Goal: Information Seeking & Learning: Check status

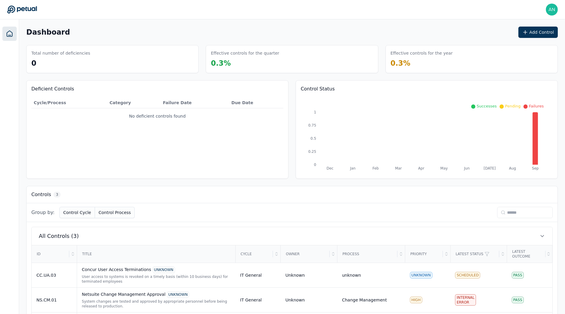
scroll to position [32, 0]
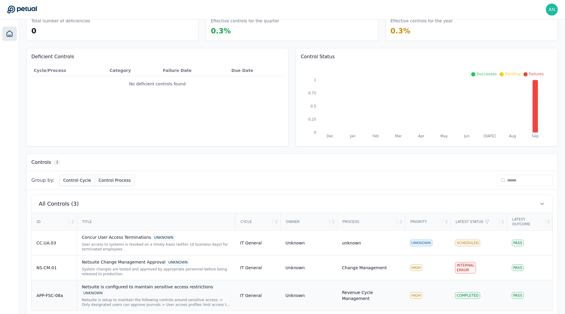
click at [82, 298] on div "Netsuite is setup to maintain the following controls around sensitive access: >…" at bounding box center [156, 303] width 149 height 10
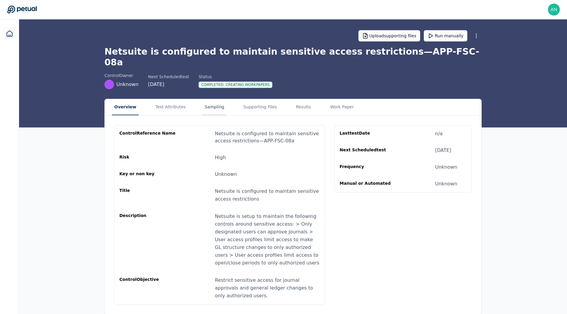
click at [211, 99] on button "Sampling" at bounding box center [214, 107] width 24 height 16
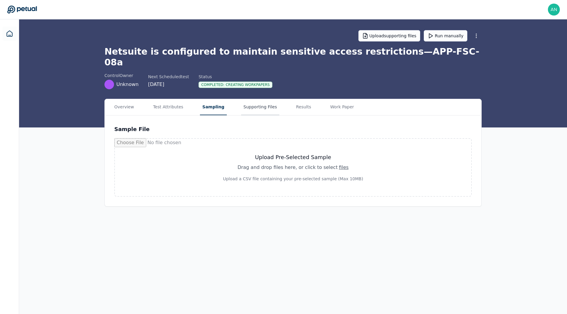
click at [253, 99] on button "Supporting Files" at bounding box center [260, 107] width 38 height 16
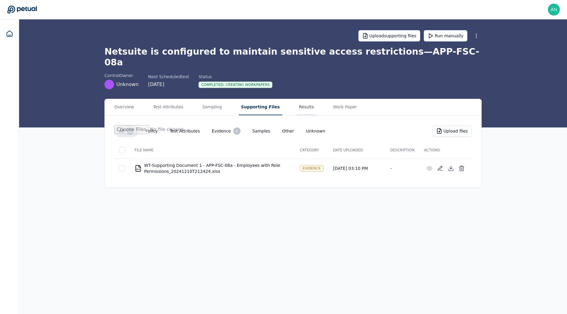
click at [297, 99] on button "Results" at bounding box center [307, 107] width 20 height 16
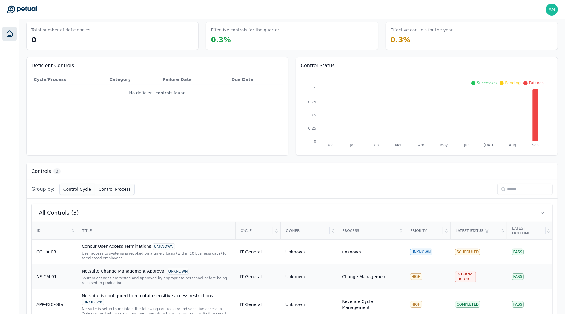
scroll to position [32, 0]
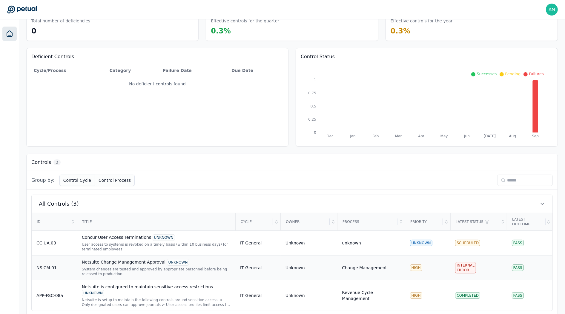
click at [148, 267] on div "System changes are tested and approved by appropriate personnel before being re…" at bounding box center [156, 272] width 149 height 10
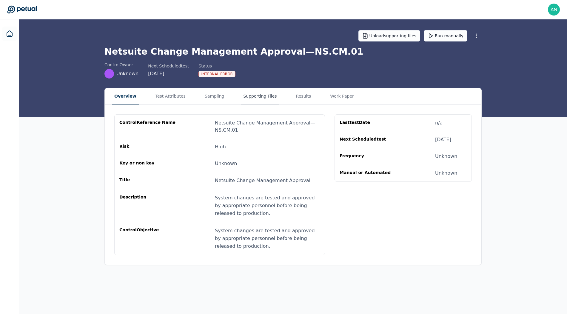
click at [250, 99] on button "Supporting Files" at bounding box center [260, 96] width 38 height 16
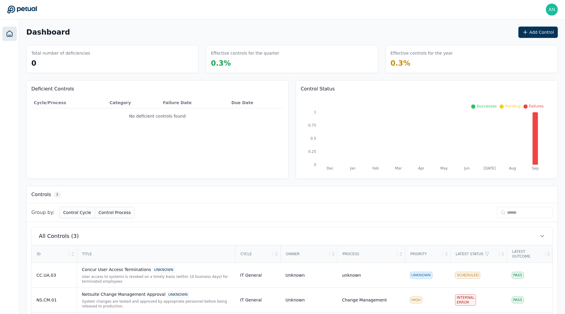
scroll to position [32, 0]
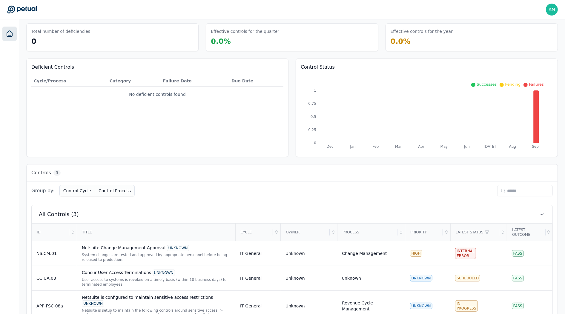
scroll to position [32, 0]
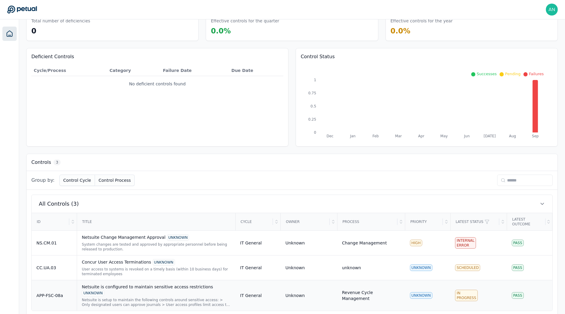
click at [147, 298] on div "Netsuite is setup to maintain the following controls around sensitive access: >…" at bounding box center [156, 303] width 149 height 10
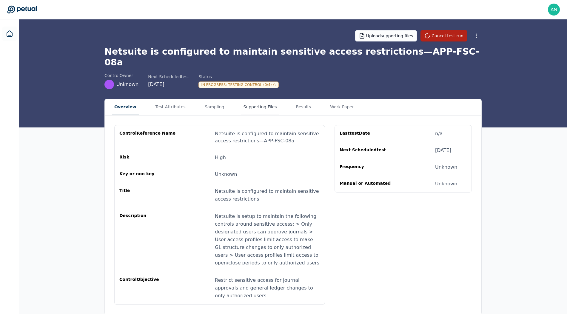
click at [246, 101] on button "Supporting Files" at bounding box center [260, 107] width 38 height 16
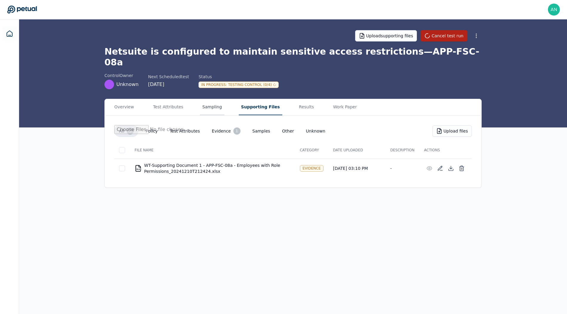
click at [210, 100] on button "Sampling" at bounding box center [212, 107] width 24 height 16
click at [271, 99] on button "Supporting Files" at bounding box center [261, 107] width 44 height 16
click at [190, 101] on div "Overview Test Attributes Sampling Supporting Files Results Work Paper" at bounding box center [293, 107] width 377 height 16
click at [223, 99] on div "Overview Test Attributes Sampling Supporting Files Results Work Paper" at bounding box center [293, 107] width 377 height 16
click at [217, 99] on button "Sampling" at bounding box center [212, 107] width 24 height 16
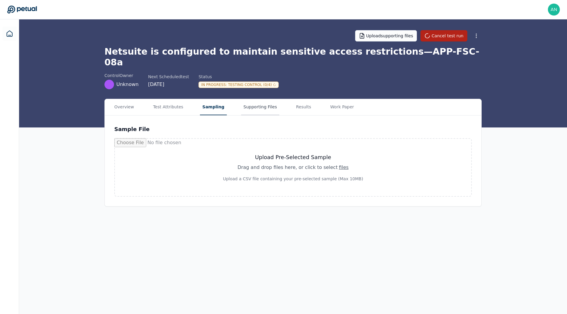
click at [263, 99] on button "Supporting Files" at bounding box center [260, 107] width 38 height 16
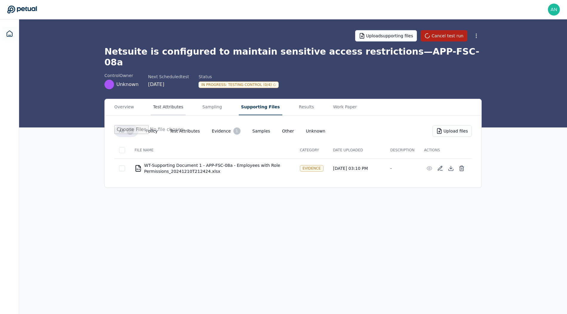
click at [161, 99] on button "Test Attributes" at bounding box center [168, 107] width 35 height 16
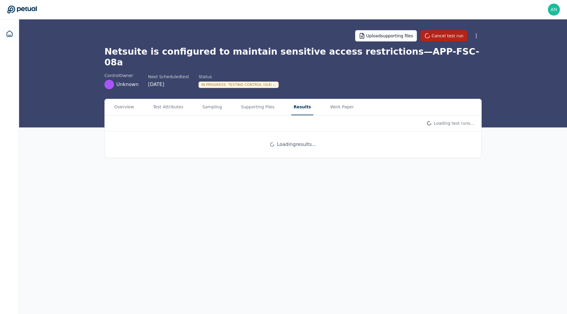
click at [305, 99] on button "Results" at bounding box center [302, 107] width 22 height 16
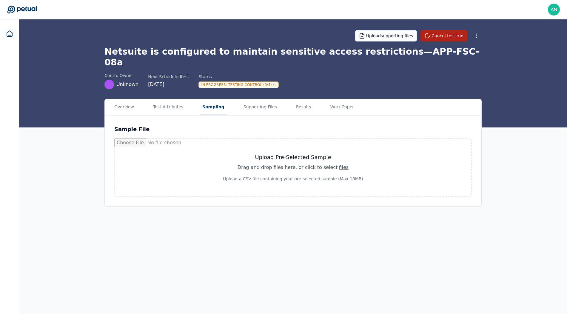
click at [216, 99] on button "Sampling" at bounding box center [213, 107] width 27 height 16
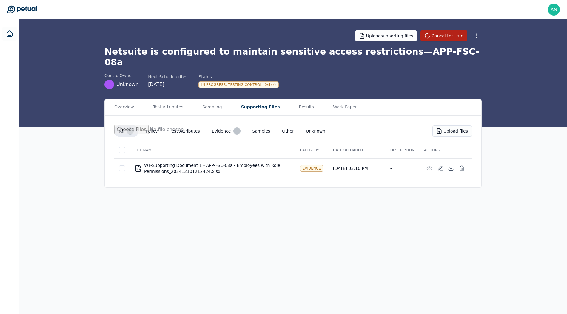
click at [266, 99] on button "Supporting Files" at bounding box center [261, 107] width 44 height 16
click at [297, 99] on button "Results" at bounding box center [307, 107] width 20 height 16
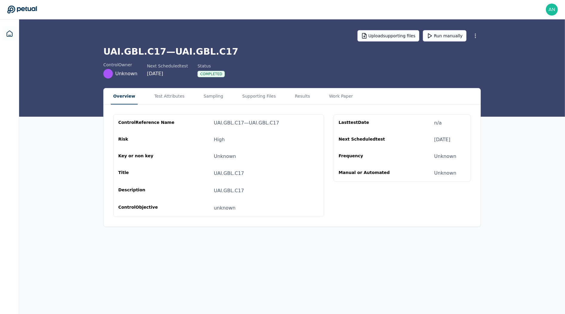
click at [111, 95] on div "Overview Test Attributes Sampling Supporting Files Results Work Paper" at bounding box center [292, 96] width 377 height 16
click at [12, 36] on icon at bounding box center [9, 33] width 7 height 7
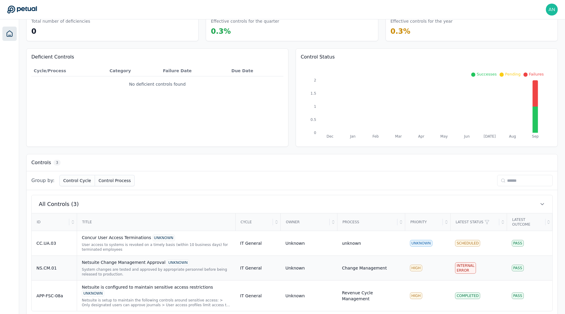
scroll to position [32, 0]
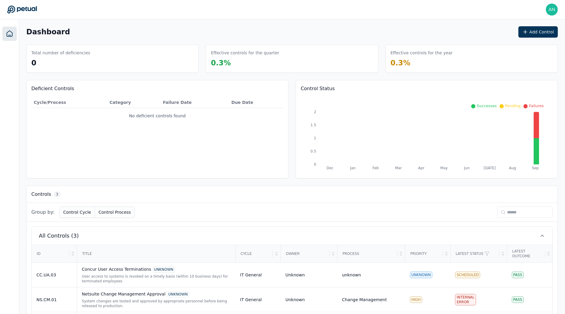
scroll to position [32, 0]
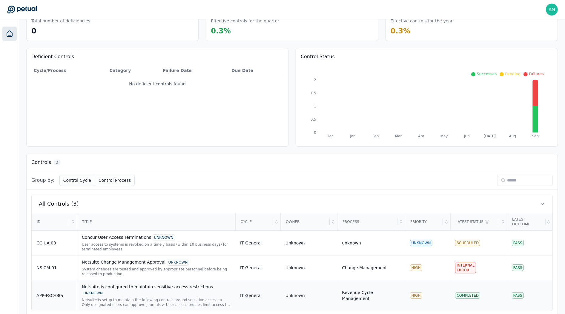
click at [100, 284] on div "Netsuite is configured to maintain sensitive access restrictions UNKNOWN" at bounding box center [156, 290] width 149 height 13
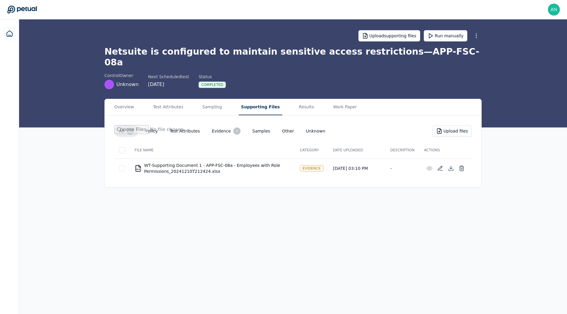
click at [239, 99] on button "Supporting Files" at bounding box center [261, 107] width 44 height 16
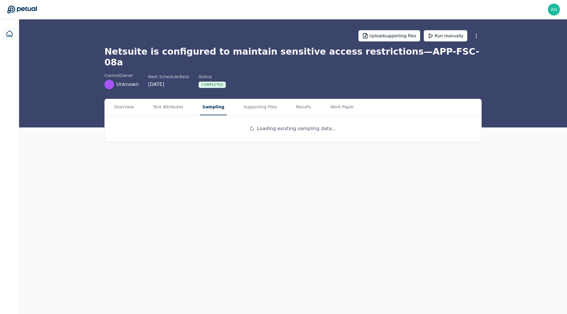
click at [212, 99] on button "Sampling" at bounding box center [213, 107] width 27 height 16
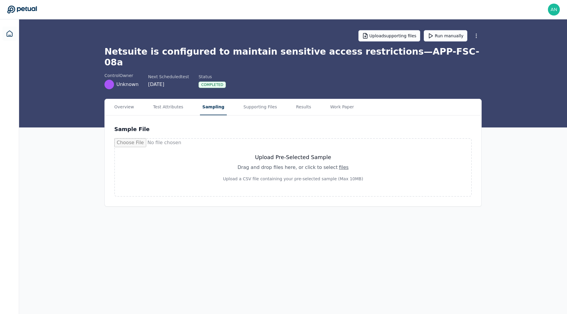
click at [310, 99] on div "Overview Test Attributes Sampling Supporting Files Results Work Paper" at bounding box center [293, 107] width 377 height 16
click at [298, 99] on button "Results" at bounding box center [304, 107] width 20 height 16
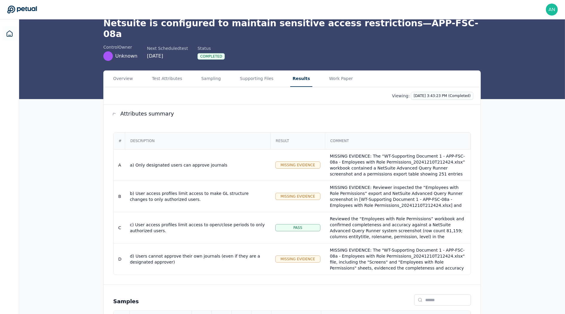
scroll to position [57, 0]
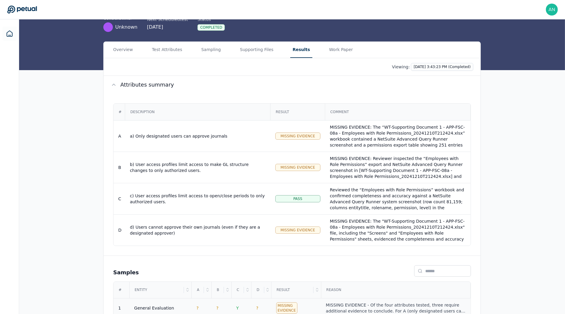
click at [330, 302] on div "MISSING EVIDENCE - Of the four attributes tested, three require additional evid…" at bounding box center [396, 308] width 140 height 12
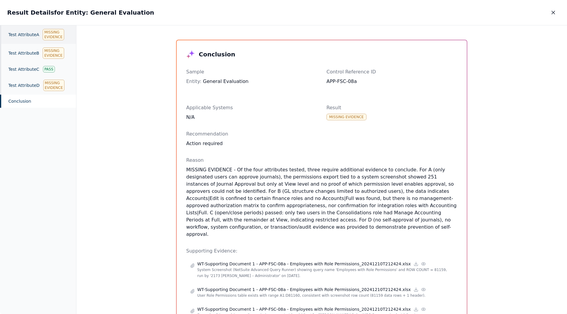
click at [39, 41] on div "Test Attribute A Missing Evidence" at bounding box center [38, 34] width 76 height 19
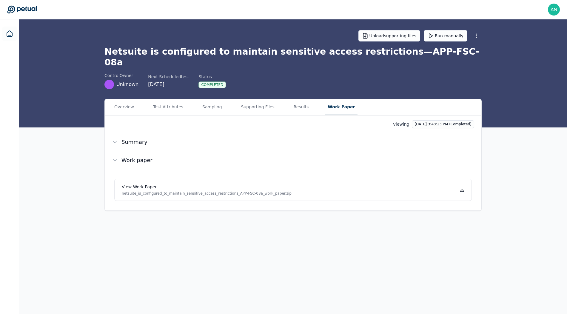
click at [340, 99] on button "Work Paper" at bounding box center [341, 107] width 32 height 16
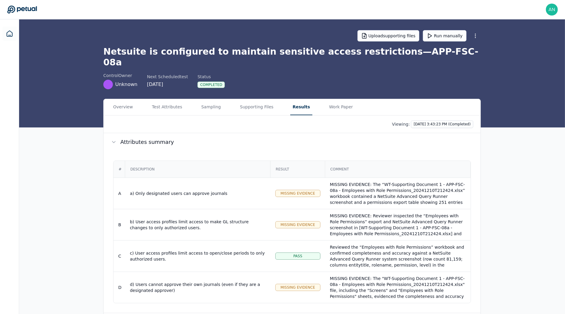
click at [303, 99] on button "Results" at bounding box center [301, 107] width 22 height 16
click at [247, 99] on button "Supporting Files" at bounding box center [257, 107] width 38 height 16
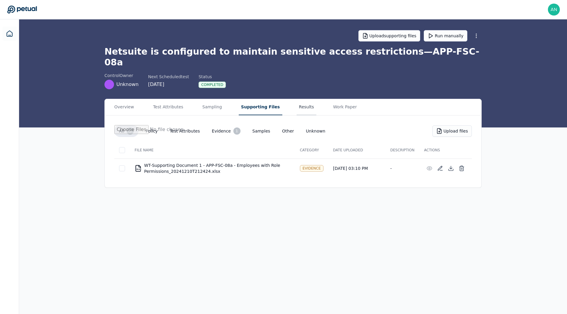
click at [301, 99] on button "Results" at bounding box center [307, 107] width 20 height 16
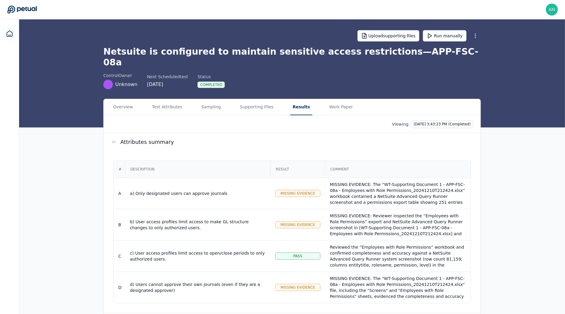
click at [92, 99] on div "Overview Test Attributes Sampling Supporting Files Results Work Paper Viewing: …" at bounding box center [292, 242] width 546 height 286
